Goal: Information Seeking & Learning: Find specific fact

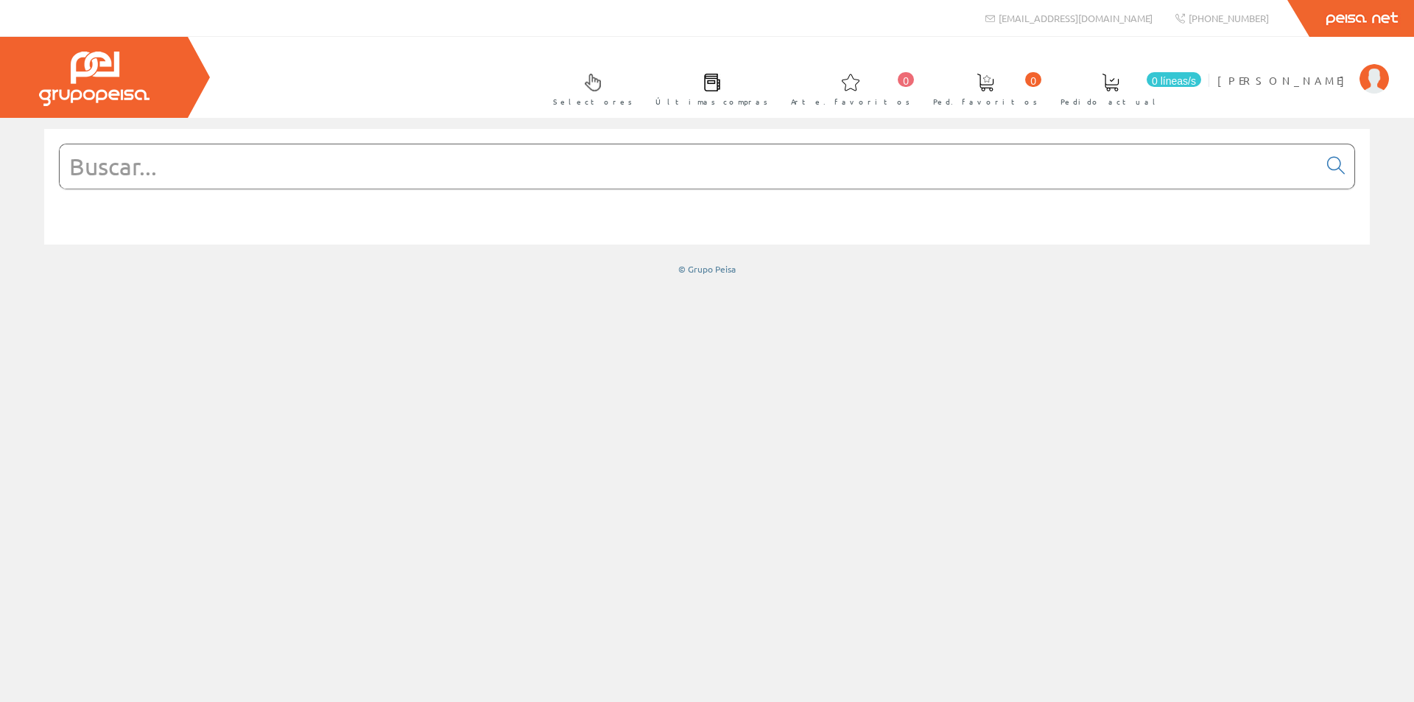
click at [325, 172] on input "text" at bounding box center [689, 166] width 1258 height 44
paste input "GW27072"
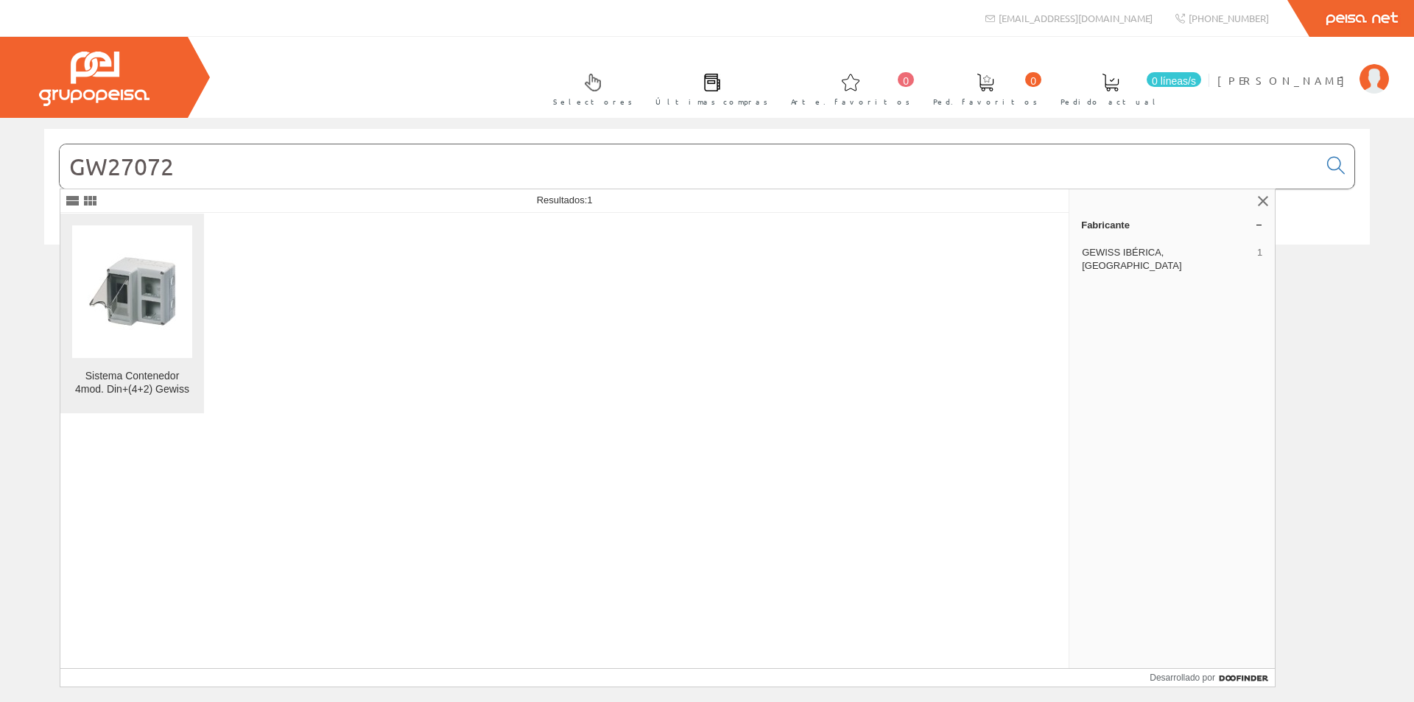
type input "GW27072"
click at [154, 311] on img at bounding box center [133, 292] width 90 height 112
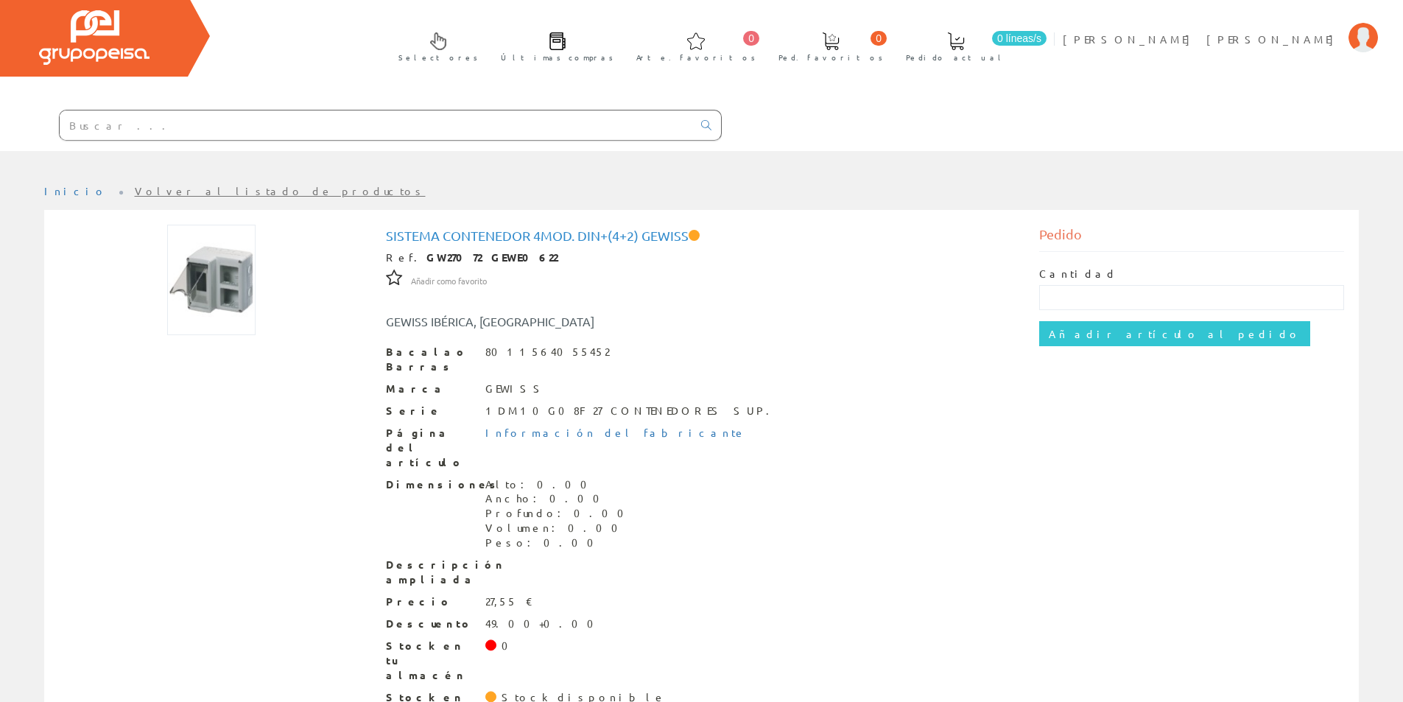
scroll to position [63, 0]
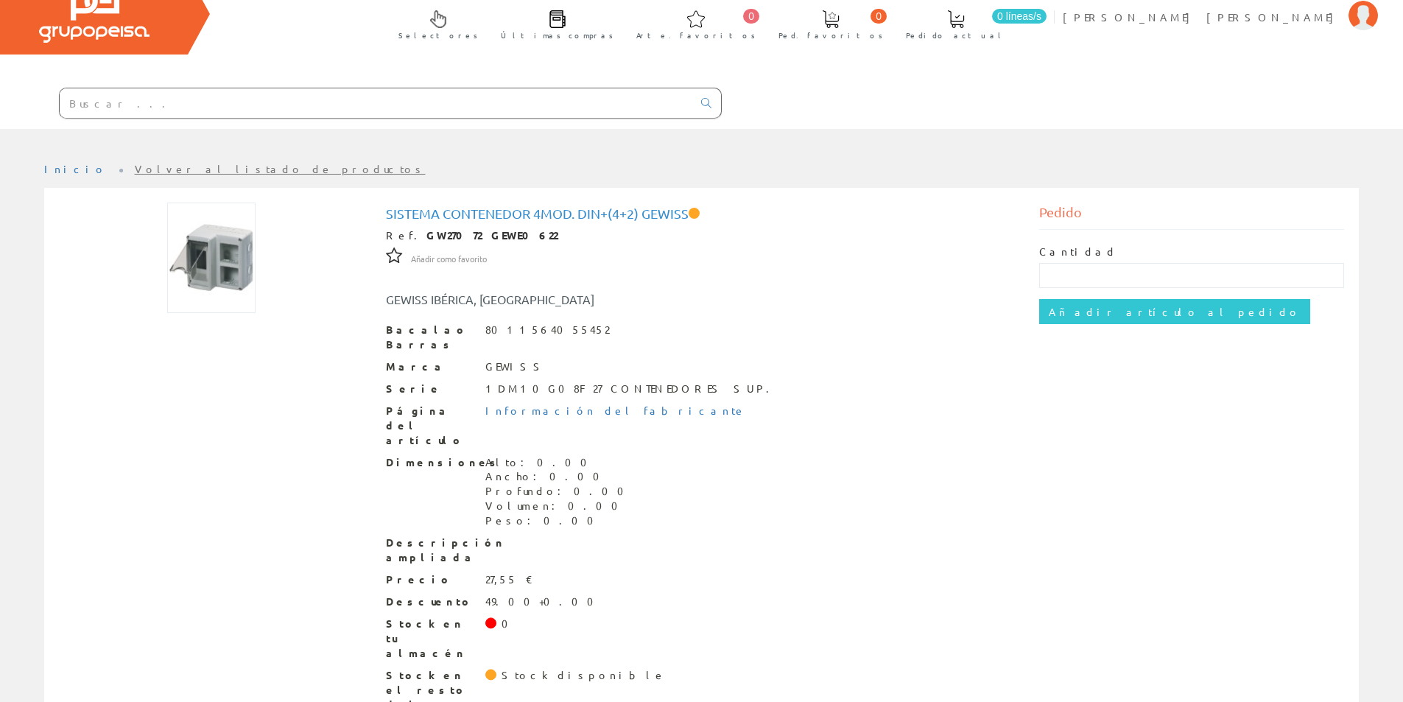
click at [208, 272] on img at bounding box center [211, 258] width 88 height 110
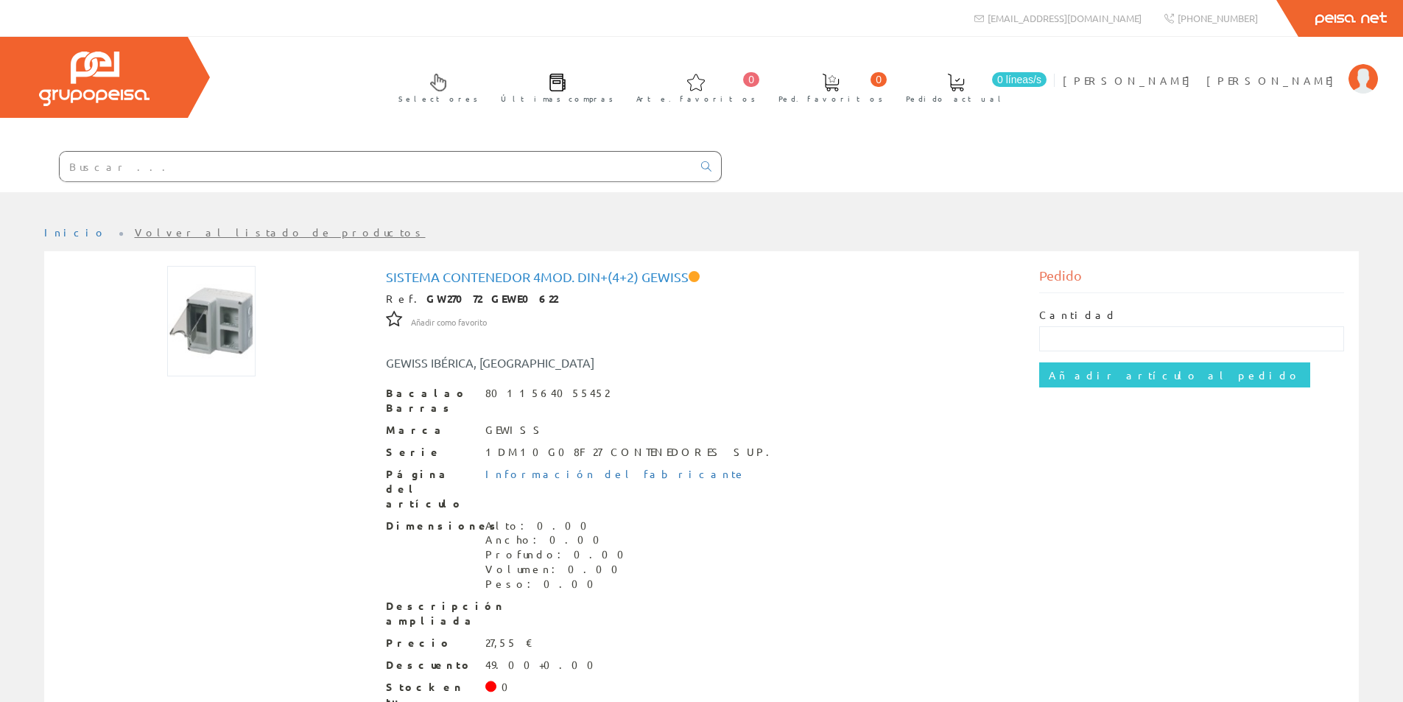
click at [221, 367] on img at bounding box center [211, 321] width 88 height 110
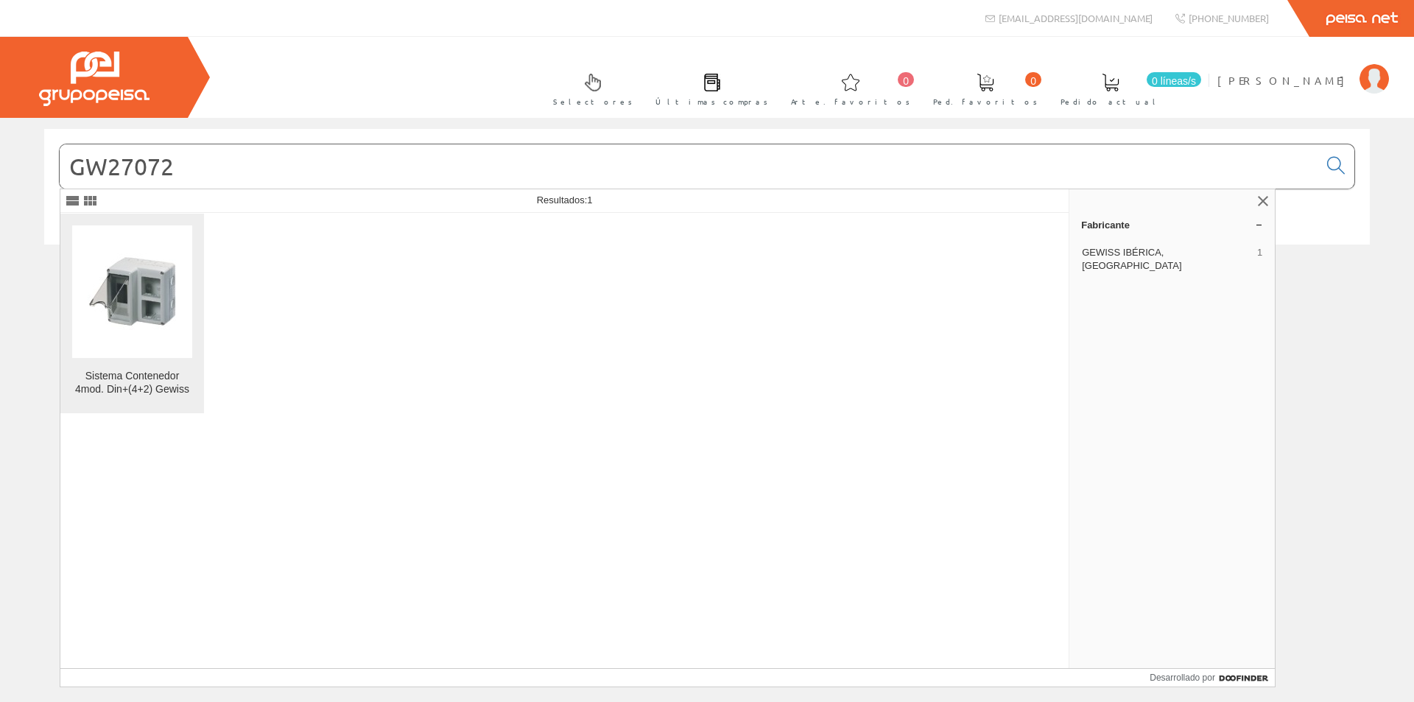
click at [157, 320] on img at bounding box center [133, 292] width 90 height 112
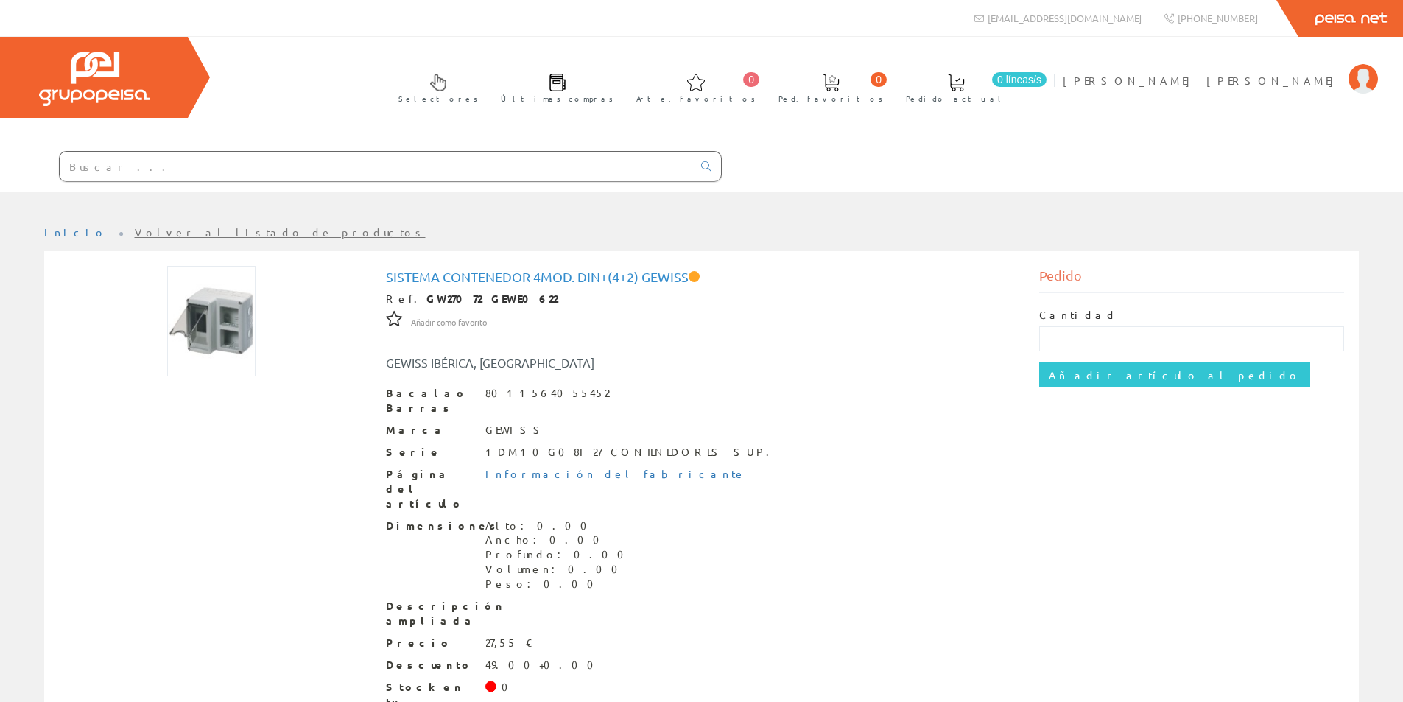
click at [183, 159] on input "text" at bounding box center [376, 166] width 633 height 29
paste input "A9K17616"
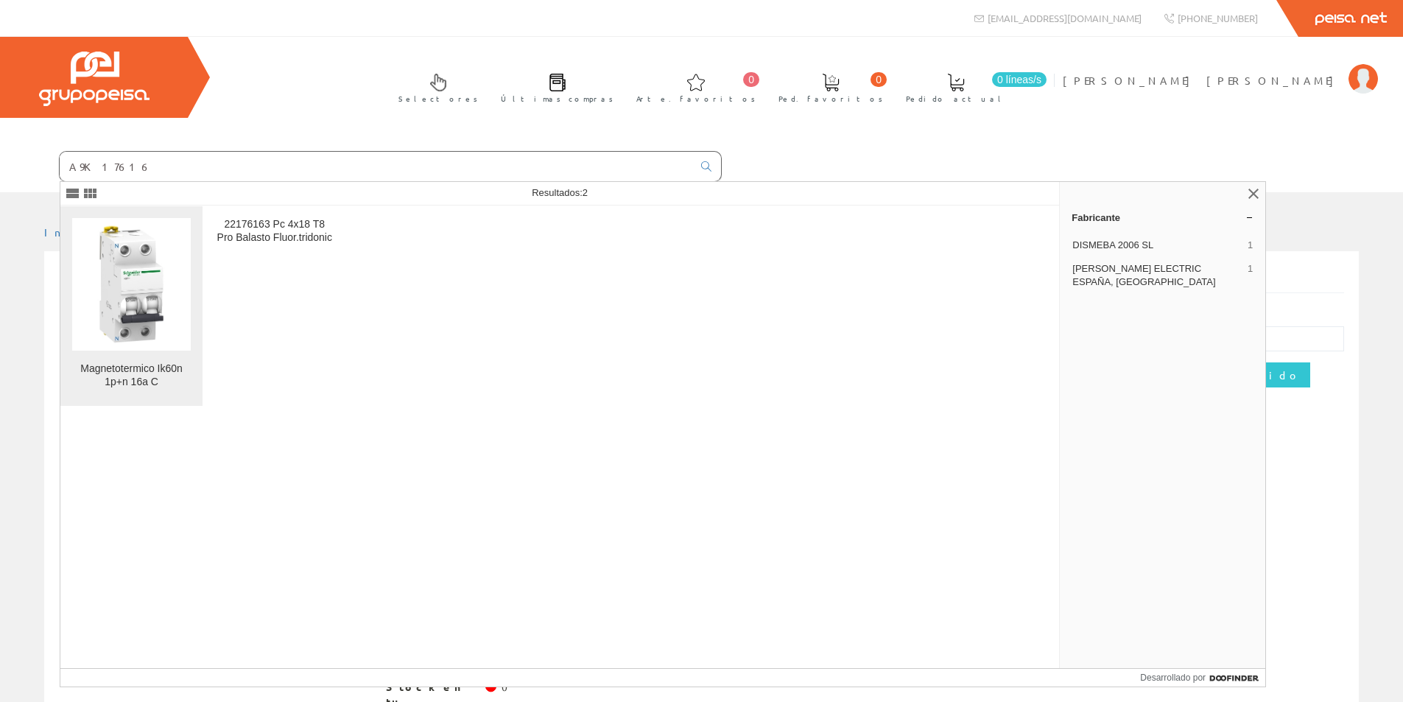
type input "A9K17616"
click at [147, 318] on img at bounding box center [131, 284] width 119 height 119
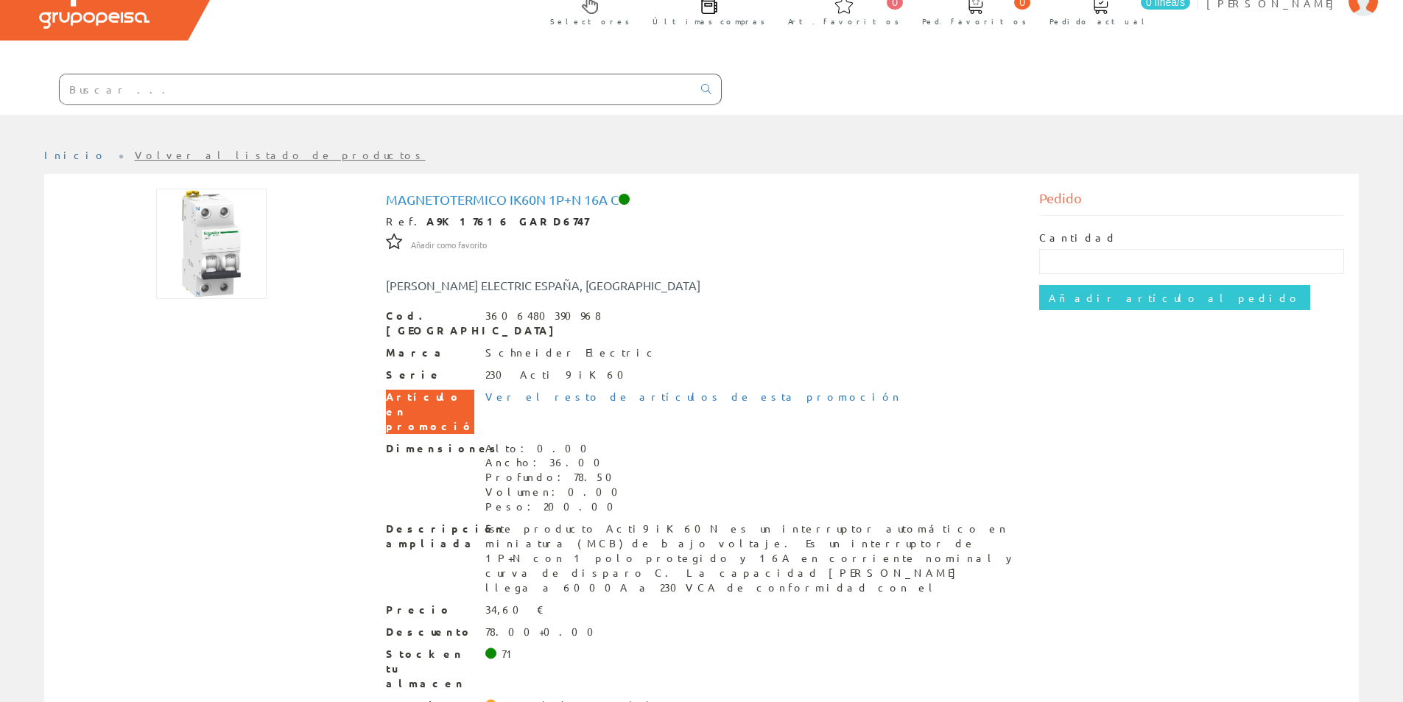
scroll to position [78, 0]
click at [618, 87] on input "text" at bounding box center [376, 88] width 633 height 29
paste input "A9K17610"
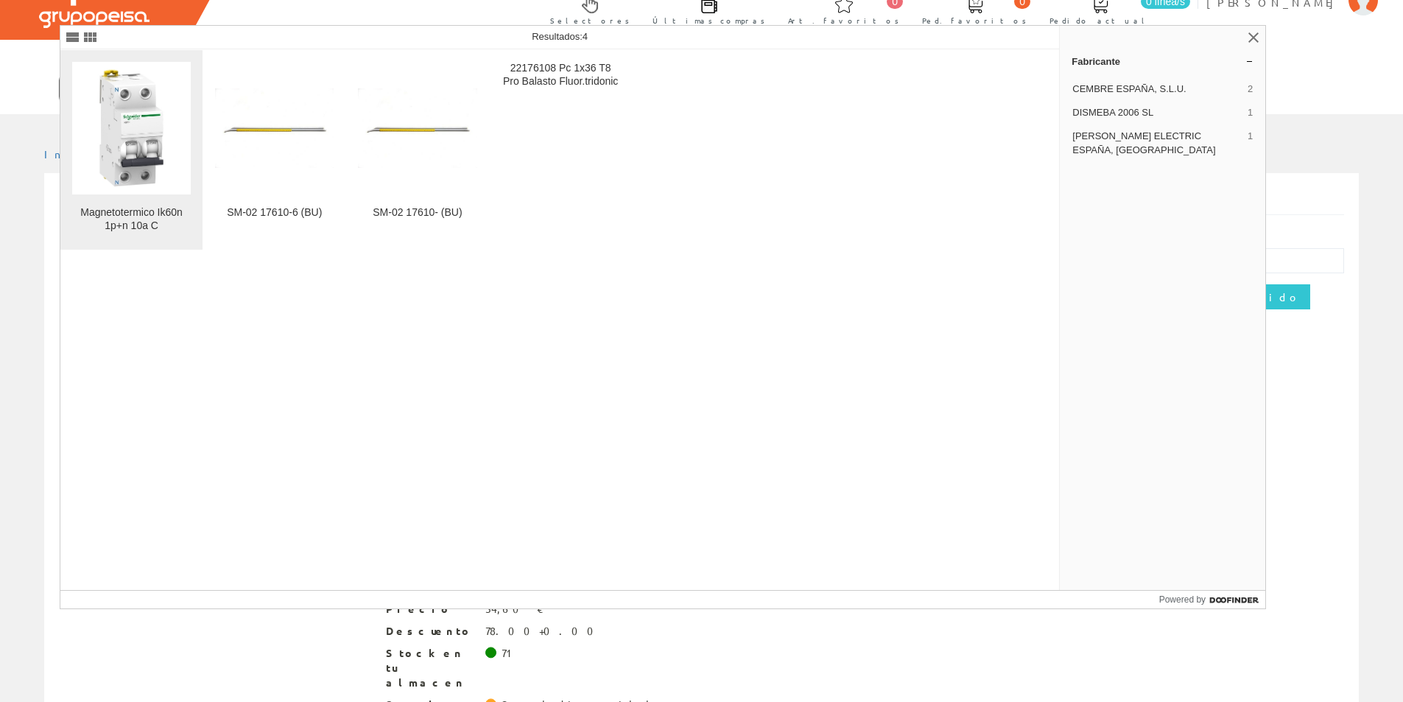
type input "A9K17610"
click at [150, 152] on img at bounding box center [131, 127] width 119 height 119
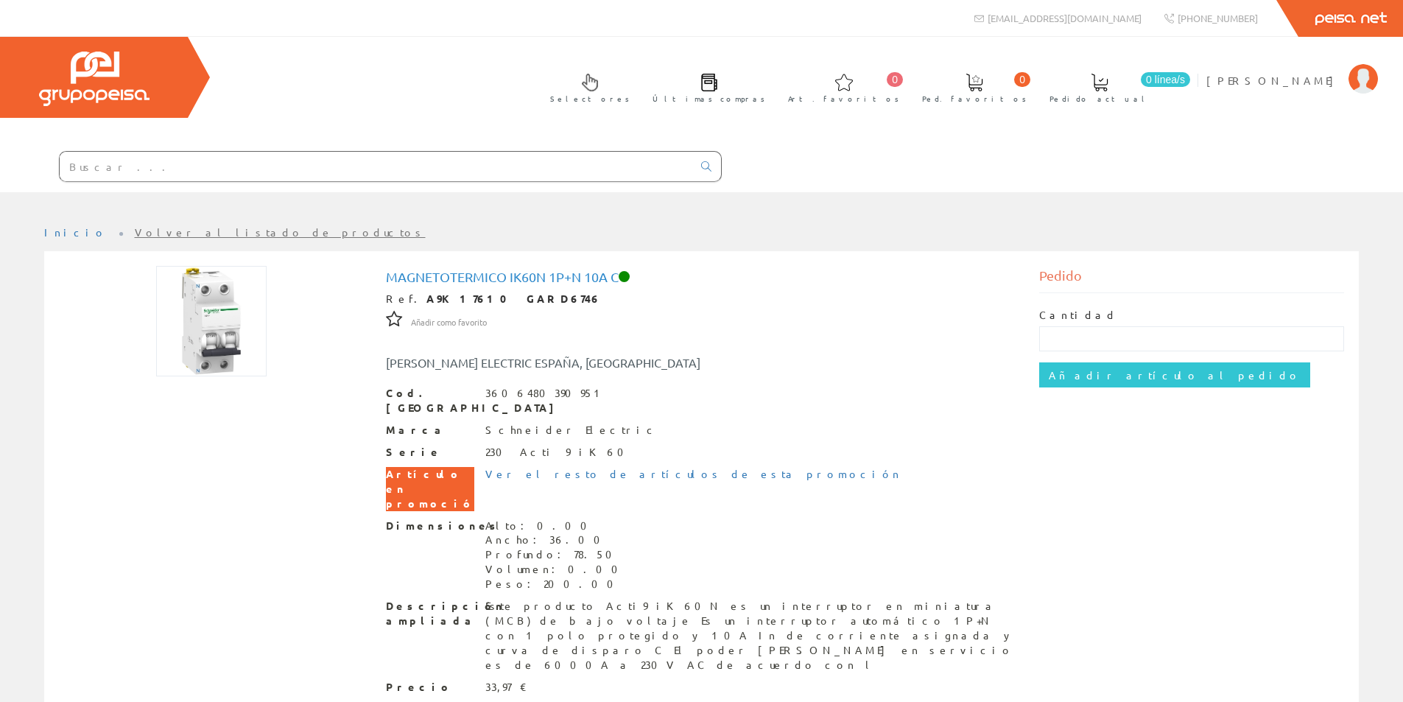
click at [211, 161] on input "text" at bounding box center [376, 166] width 633 height 29
paste input "A9K17606"
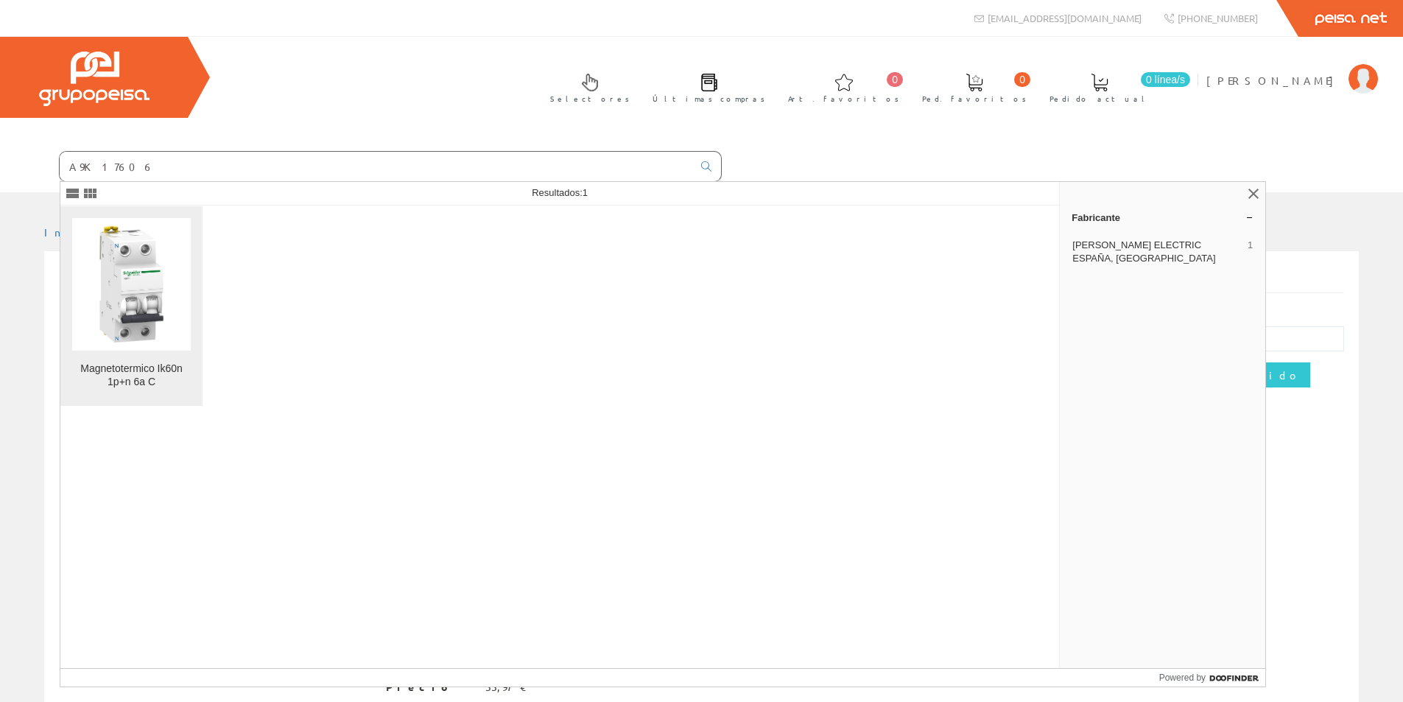
type input "A9K17606"
click at [127, 315] on img at bounding box center [131, 284] width 119 height 119
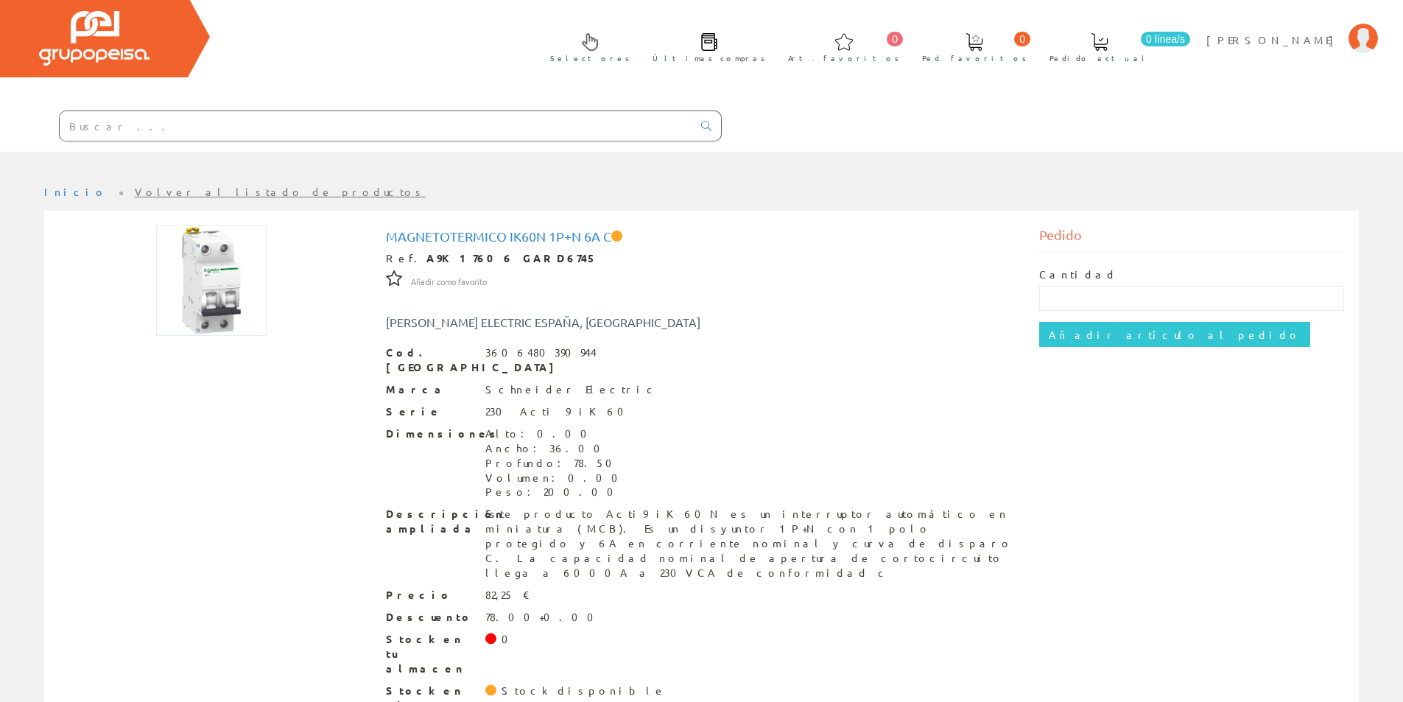
scroll to position [41, 0]
